Goal: Task Accomplishment & Management: Use online tool/utility

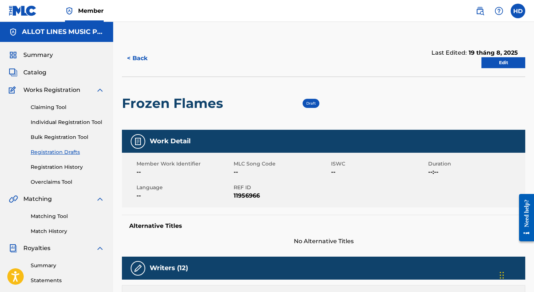
click at [60, 137] on link "Bulk Registration Tool" at bounding box center [68, 138] width 74 height 8
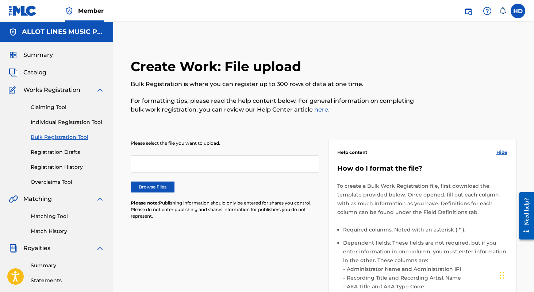
click at [141, 190] on label "Browse Files" at bounding box center [153, 187] width 44 height 11
click at [0, 0] on input "Browse Files" at bounding box center [0, 0] width 0 height 0
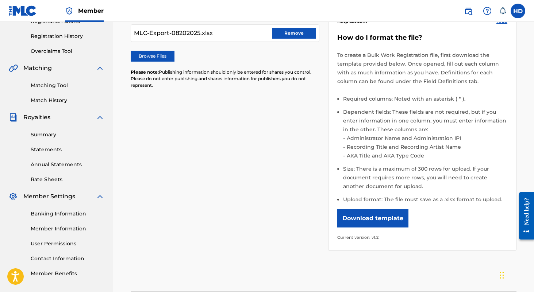
scroll to position [186, 0]
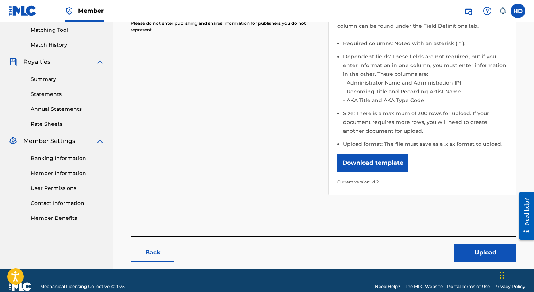
click at [455, 248] on button "Upload" at bounding box center [485, 253] width 62 height 18
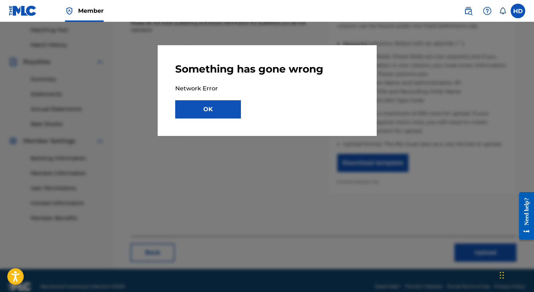
click at [205, 108] on button "OK" at bounding box center [208, 109] width 66 height 18
